Goal: Information Seeking & Learning: Learn about a topic

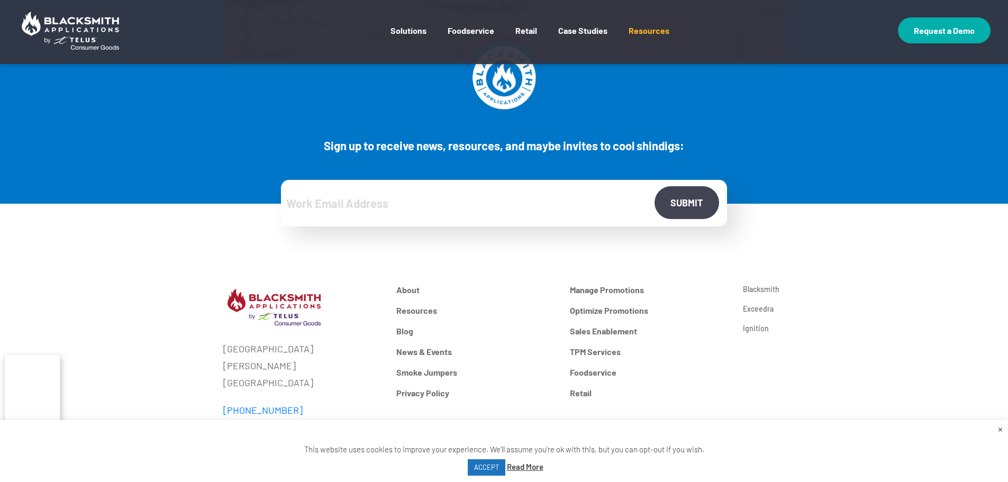
scroll to position [1005, 0]
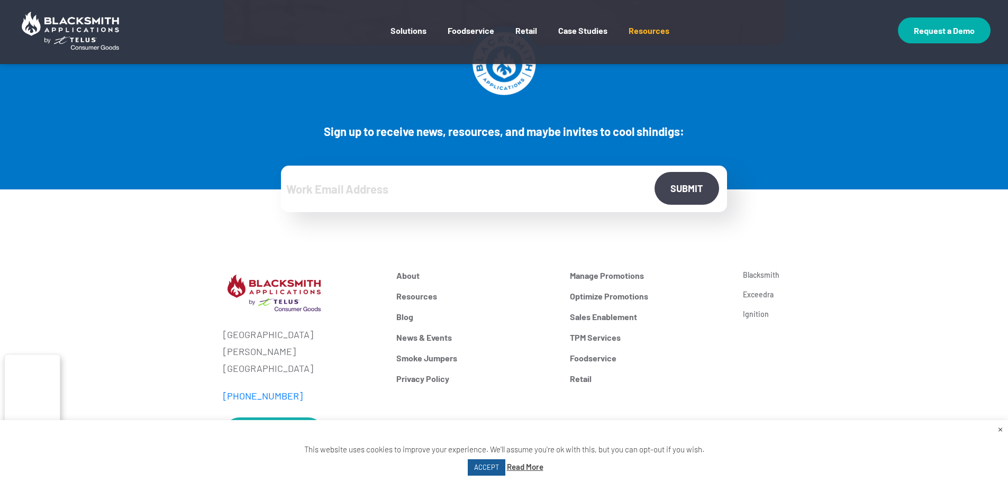
click at [497, 465] on link "ACCEPT" at bounding box center [487, 467] width 38 height 16
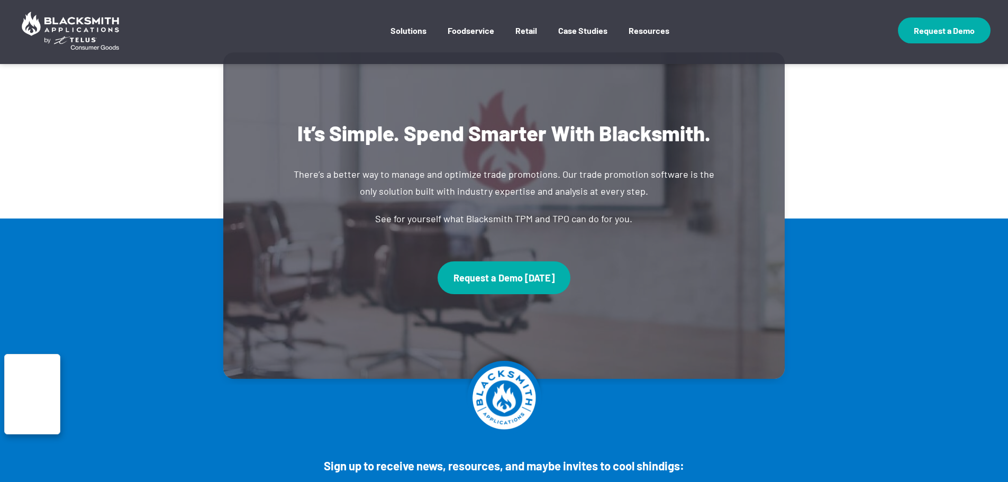
scroll to position [742, 0]
